Goal: Task Accomplishment & Management: Manage account settings

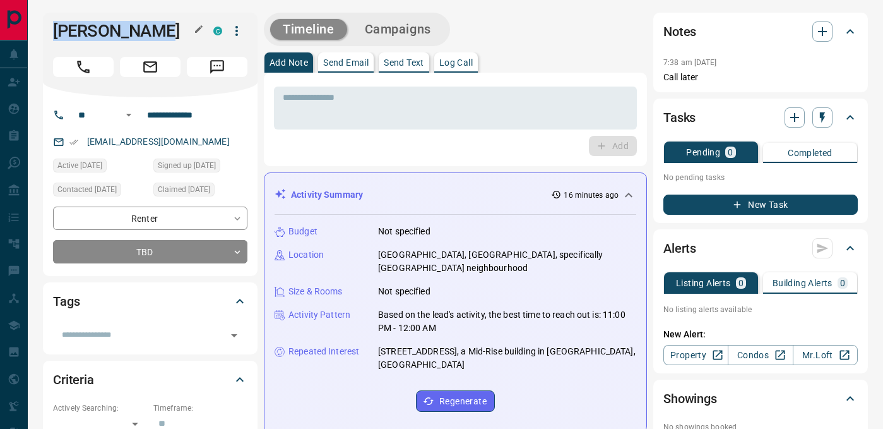
drag, startPoint x: 56, startPoint y: 33, endPoint x: 162, endPoint y: 33, distance: 106.0
click at [162, 33] on h1 "[PERSON_NAME]" at bounding box center [123, 31] width 141 height 20
copy h1 "[PERSON_NAME]"
click at [172, 114] on input "**********" at bounding box center [191, 115] width 98 height 20
drag, startPoint x: 57, startPoint y: 32, endPoint x: 172, endPoint y: 32, distance: 115.5
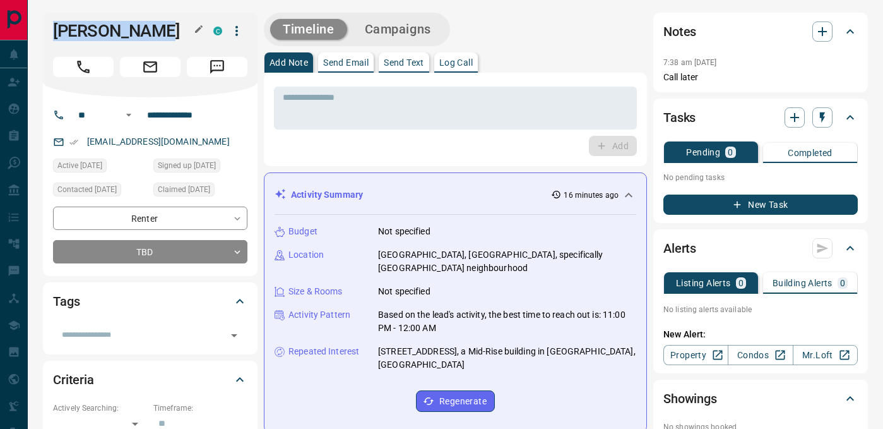
click at [173, 32] on h1 "[PERSON_NAME]" at bounding box center [123, 31] width 141 height 20
copy h1 "[PERSON_NAME]"
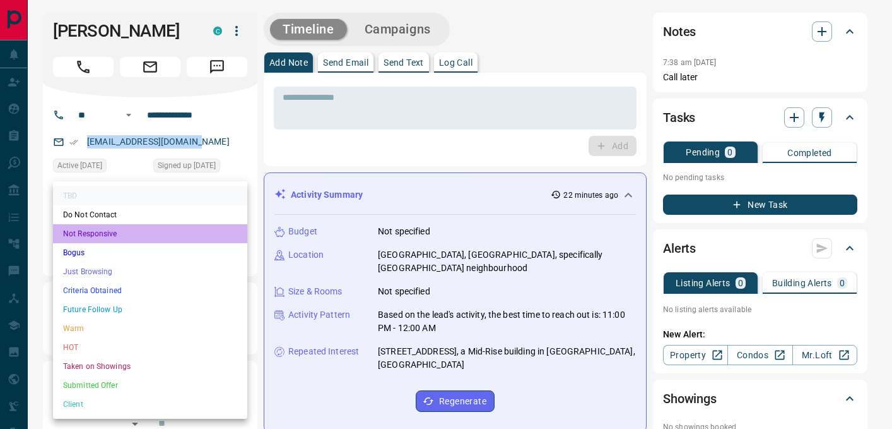
click at [122, 240] on li "Not Responsive" at bounding box center [150, 233] width 194 height 19
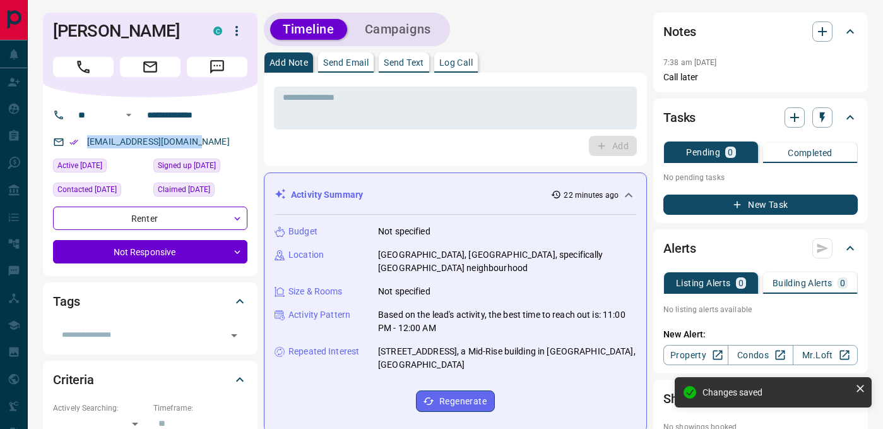
type input "*"
click at [449, 64] on p "Log Call" at bounding box center [455, 62] width 33 height 9
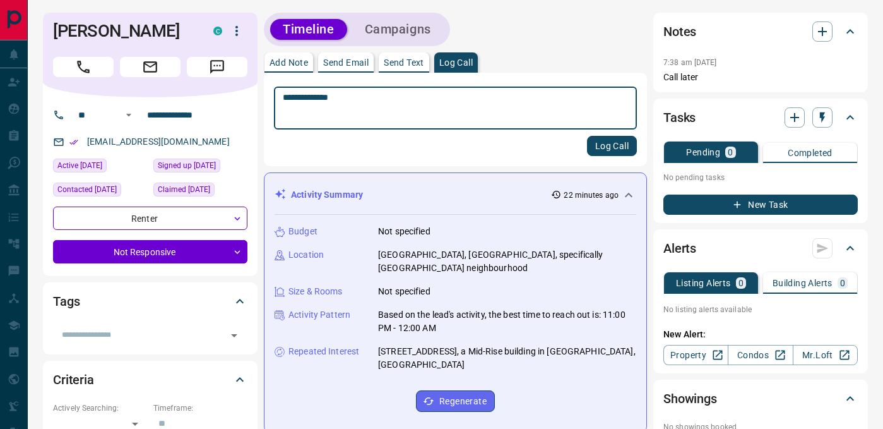
type textarea "**********"
click at [617, 141] on button "Log Call" at bounding box center [612, 146] width 50 height 20
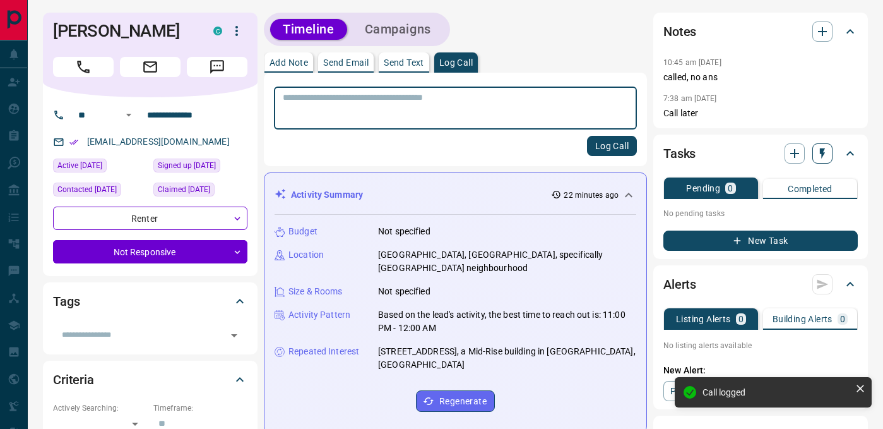
click at [824, 153] on icon "button" at bounding box center [822, 153] width 13 height 13
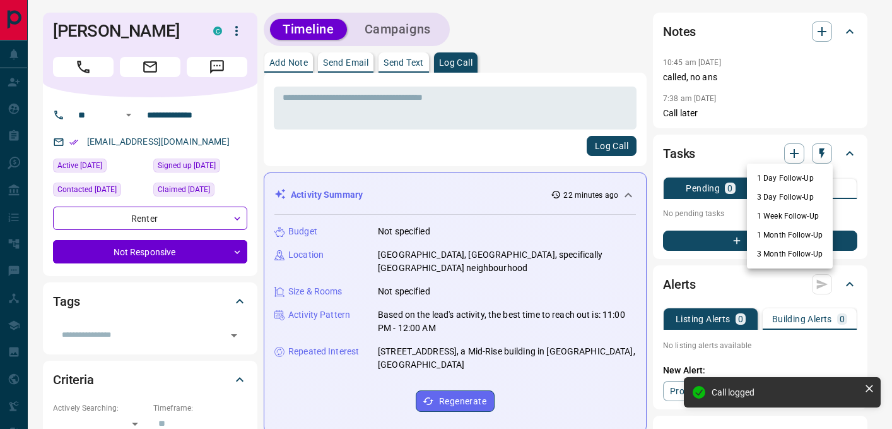
click at [785, 196] on li "3 Day Follow-Up" at bounding box center [790, 196] width 86 height 19
